Goal: Consume media (video, audio): Consume media (video, audio)

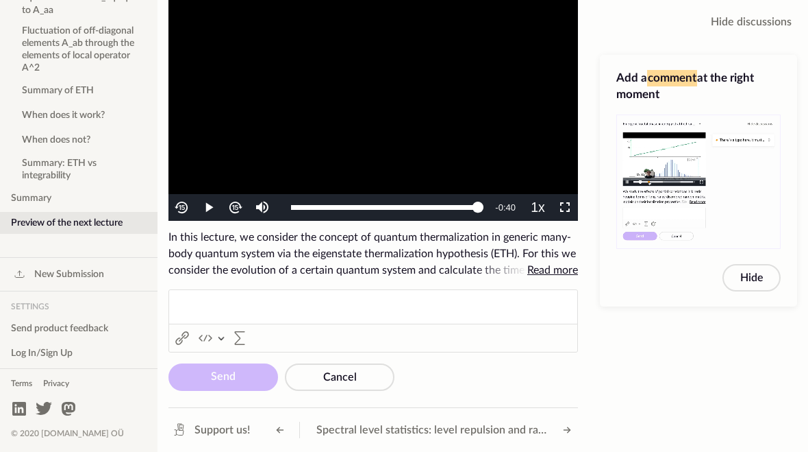
scroll to position [502, 0]
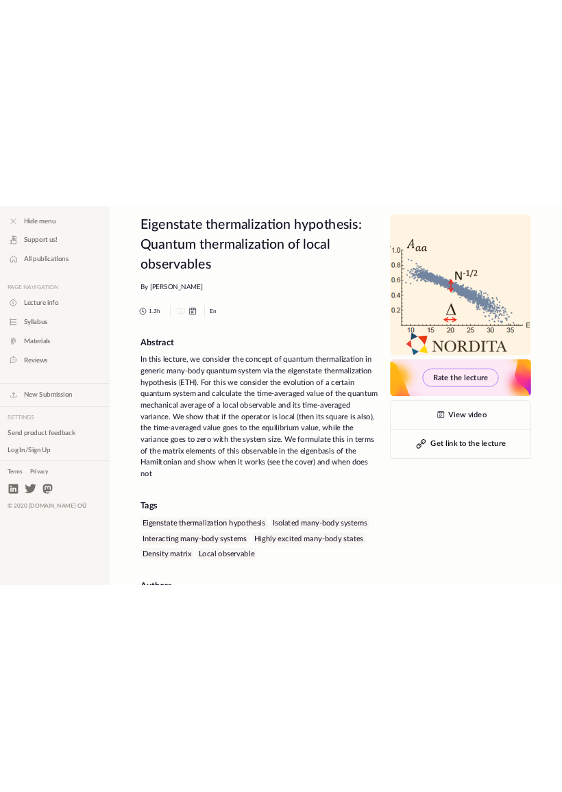
scroll to position [27, 0]
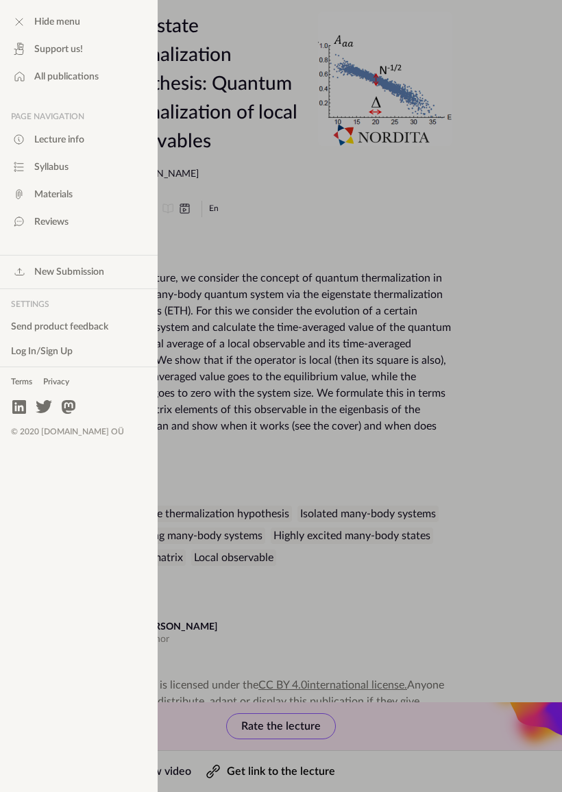
click at [264, 218] on app-backdrop at bounding box center [281, 396] width 562 height 792
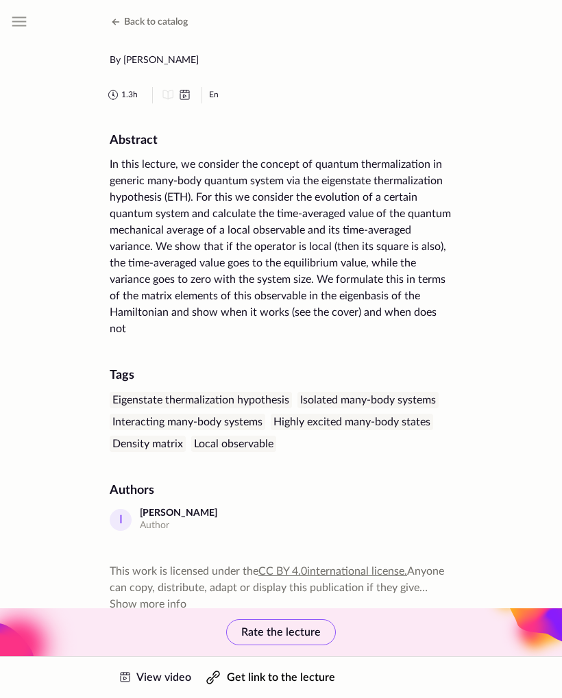
scroll to position [0, 0]
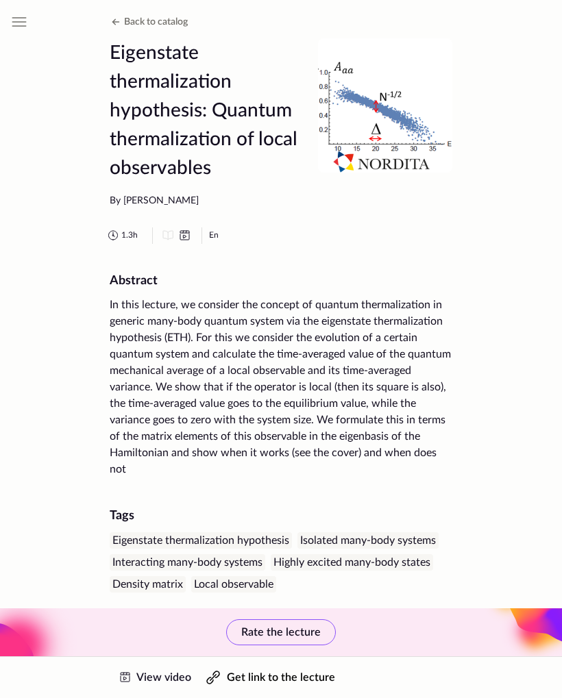
click at [27, 21] on icon at bounding box center [19, 22] width 16 height 16
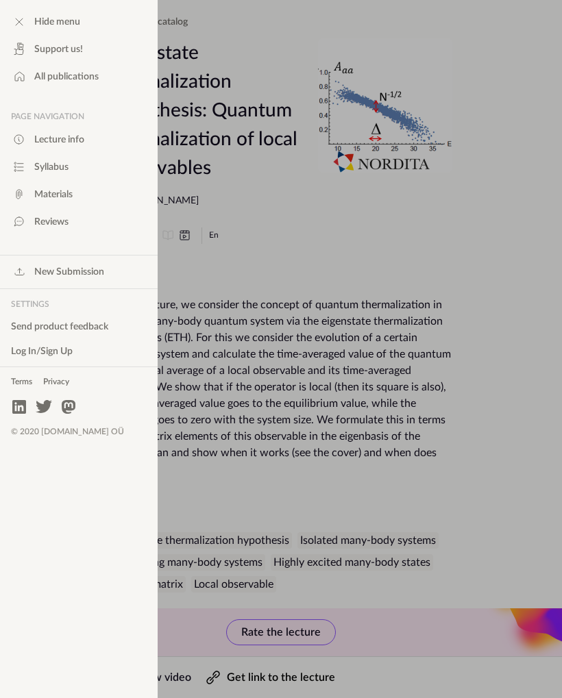
click at [233, 264] on app-backdrop at bounding box center [281, 349] width 562 height 698
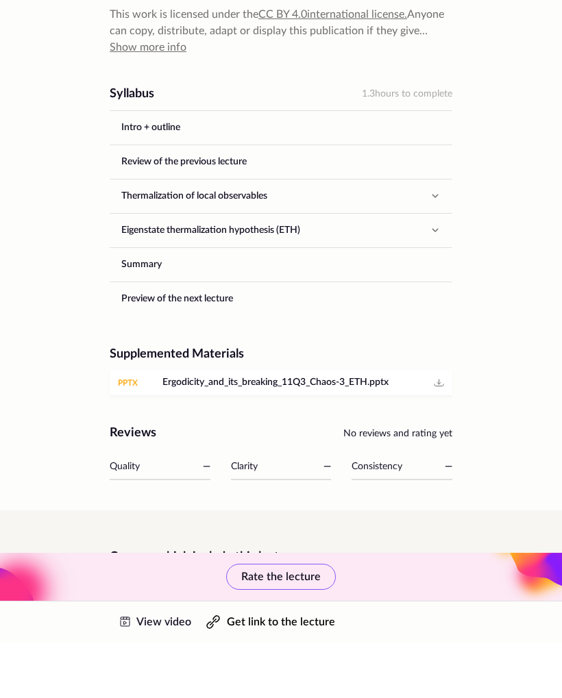
scroll to position [782, 0]
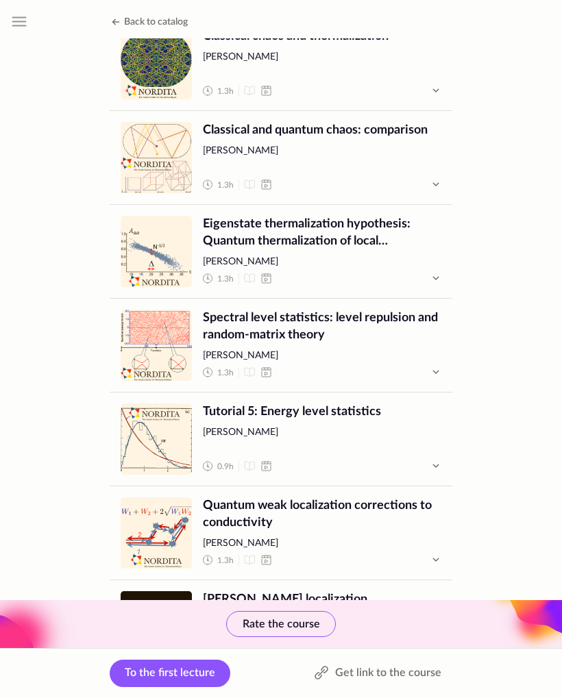
scroll to position [2198, 0]
click at [238, 335] on span "Spectral level statistics: level repulsion and random-matrix theory" at bounding box center [322, 327] width 238 height 34
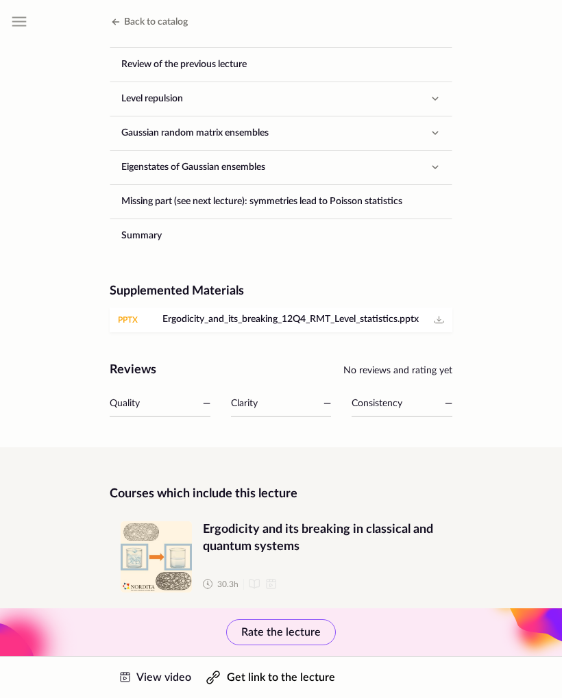
scroll to position [830, 0]
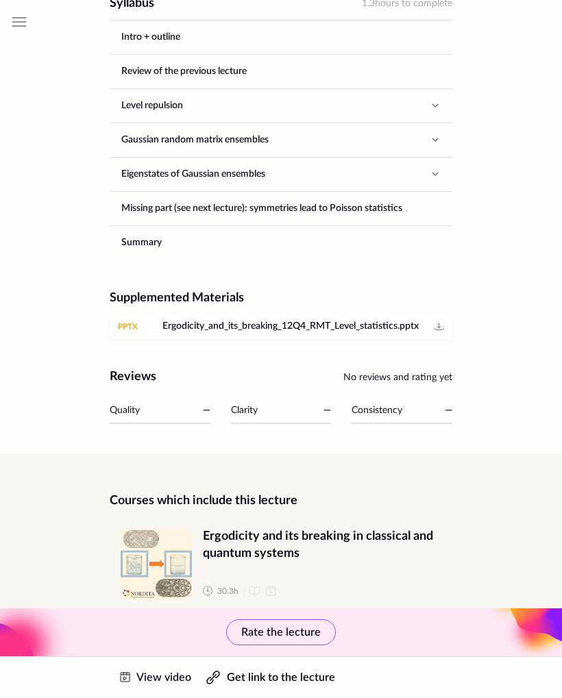
click at [144, 669] on link "View video" at bounding box center [154, 677] width 88 height 41
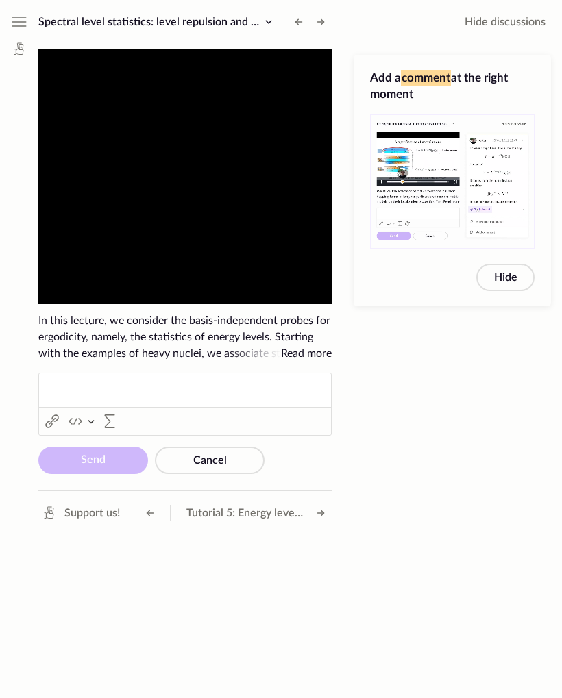
click at [95, 128] on video "To view this video please enable JavaScript, and consider upgrading to a web br…" at bounding box center [184, 176] width 293 height 255
